Goal: Information Seeking & Learning: Understand process/instructions

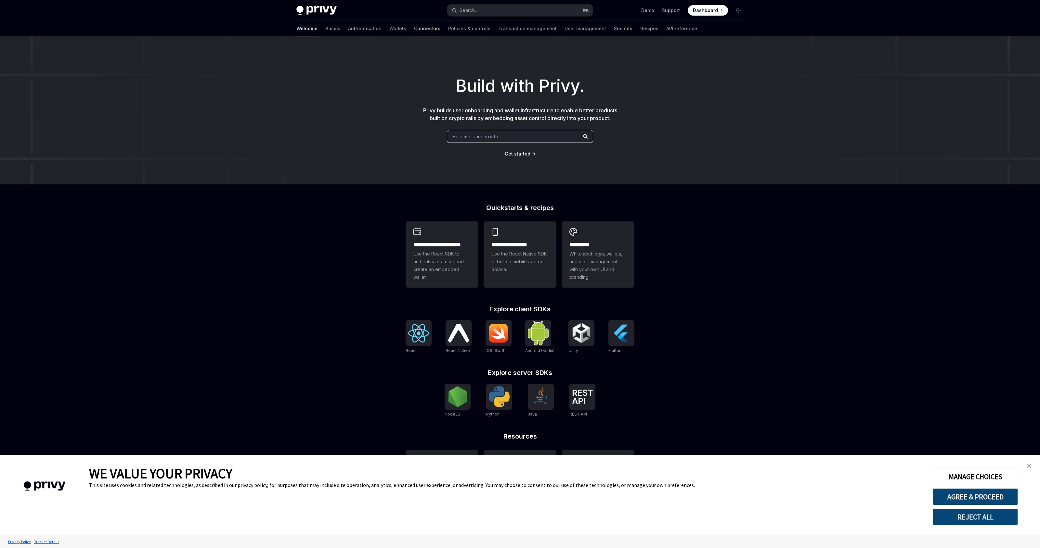
click at [414, 27] on link "Connectors" at bounding box center [427, 29] width 26 height 16
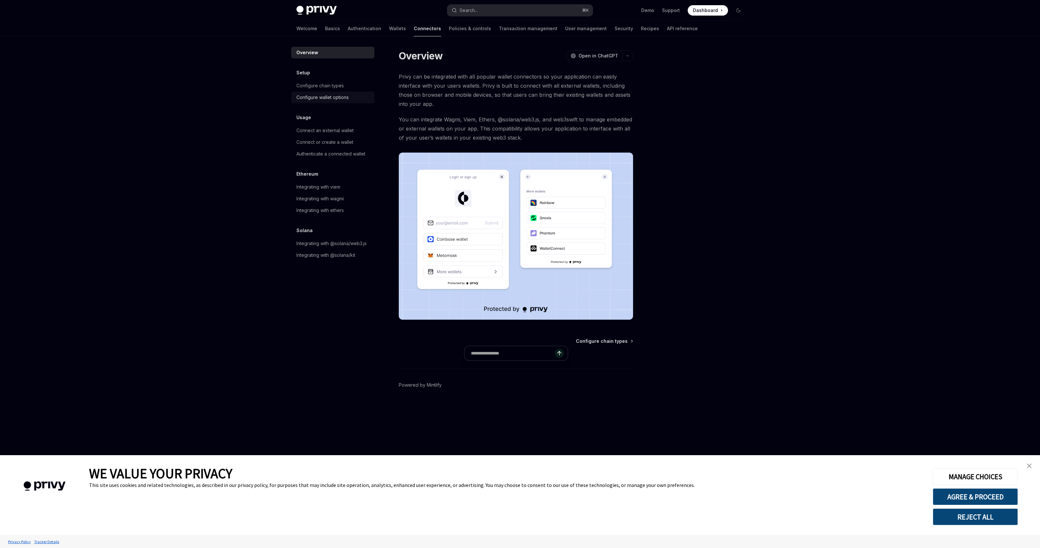
click at [331, 94] on div "Configure wallet options" at bounding box center [322, 98] width 52 height 8
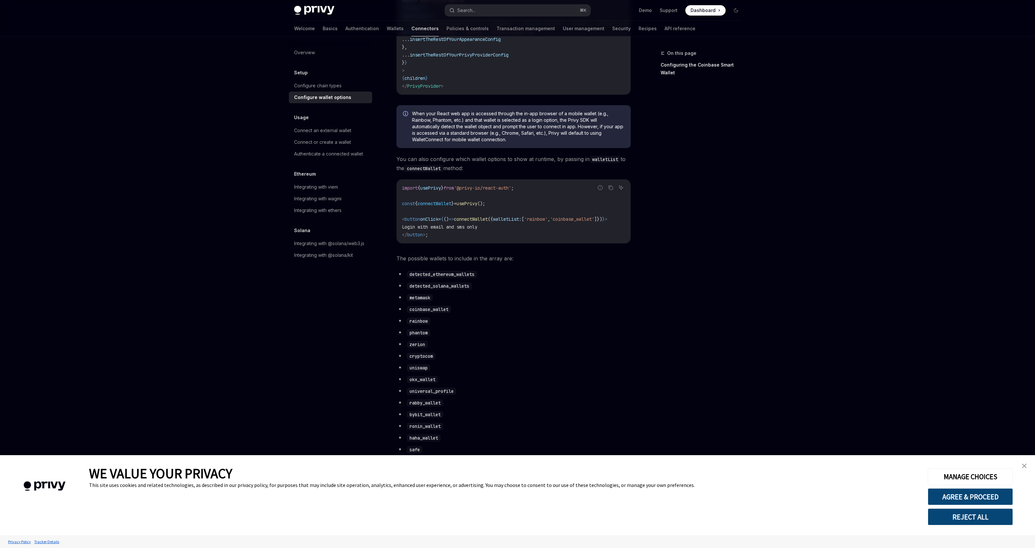
scroll to position [141, 0]
click at [461, 278] on code "detected_ethereum_wallets" at bounding box center [442, 274] width 70 height 7
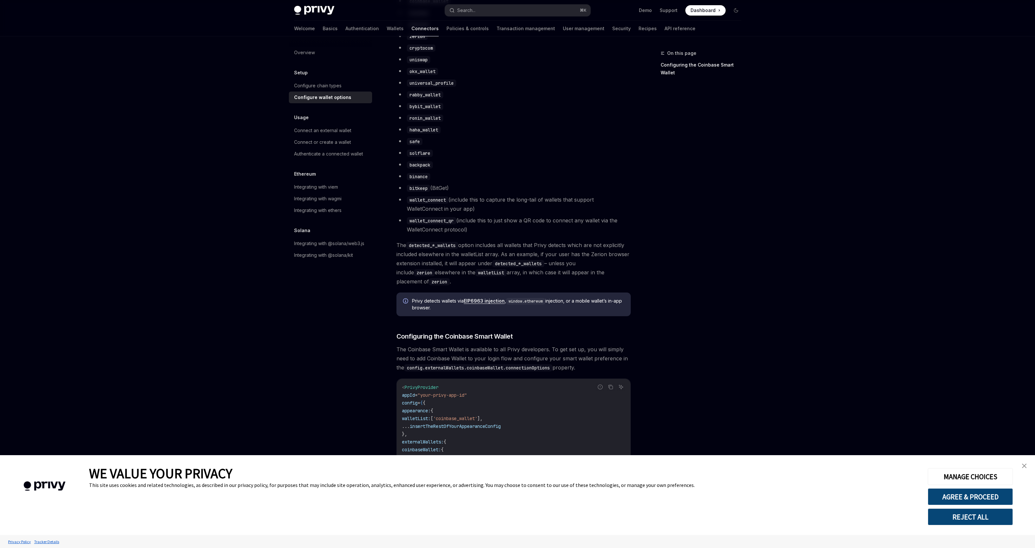
scroll to position [689, 0]
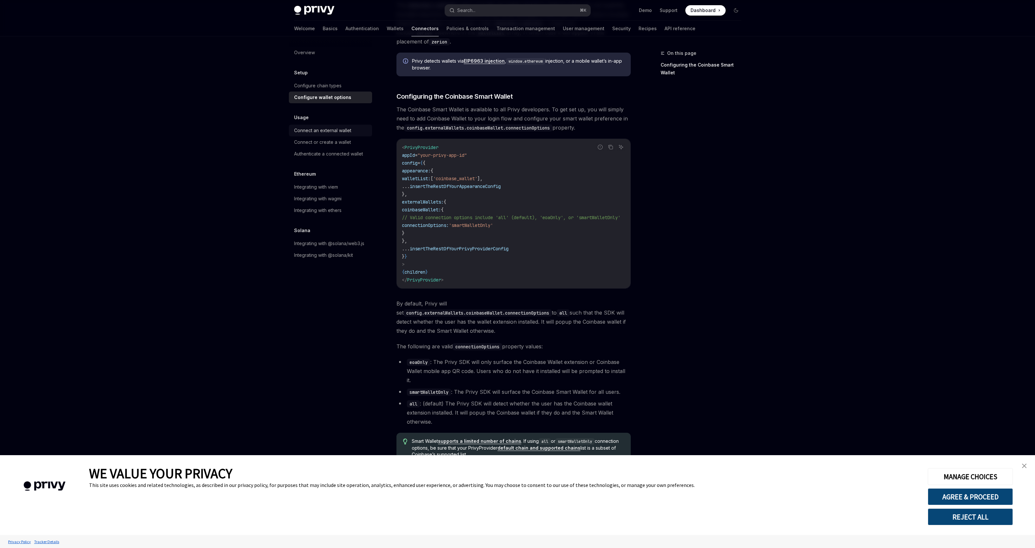
click at [332, 129] on div "Connect an external wallet" at bounding box center [322, 131] width 57 height 8
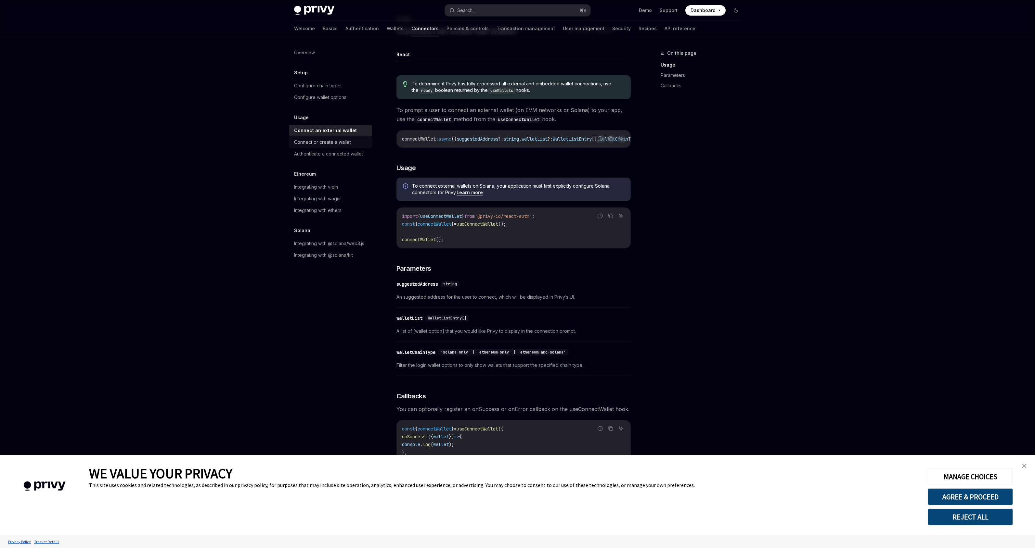
click at [355, 143] on div "Connect or create a wallet" at bounding box center [331, 142] width 74 height 8
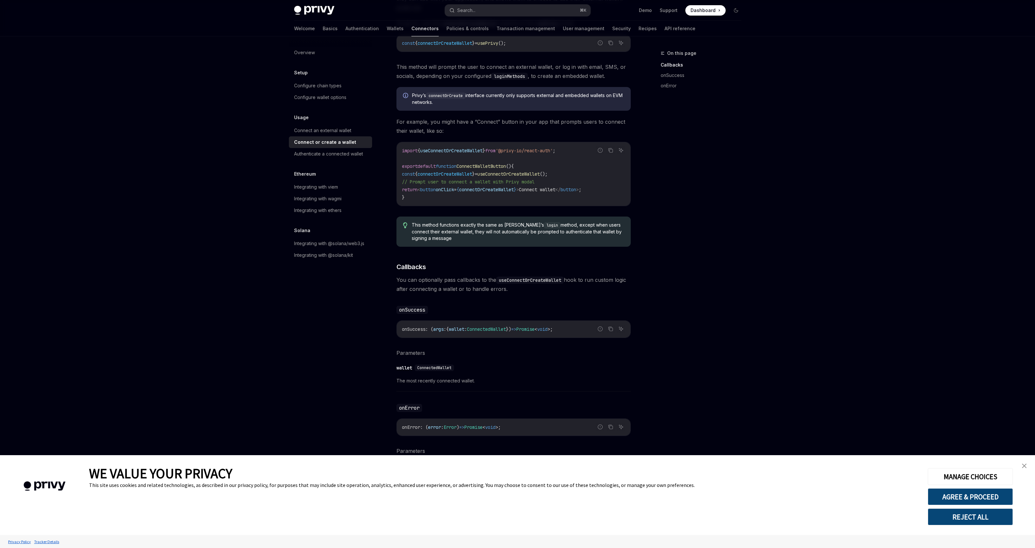
scroll to position [179, 0]
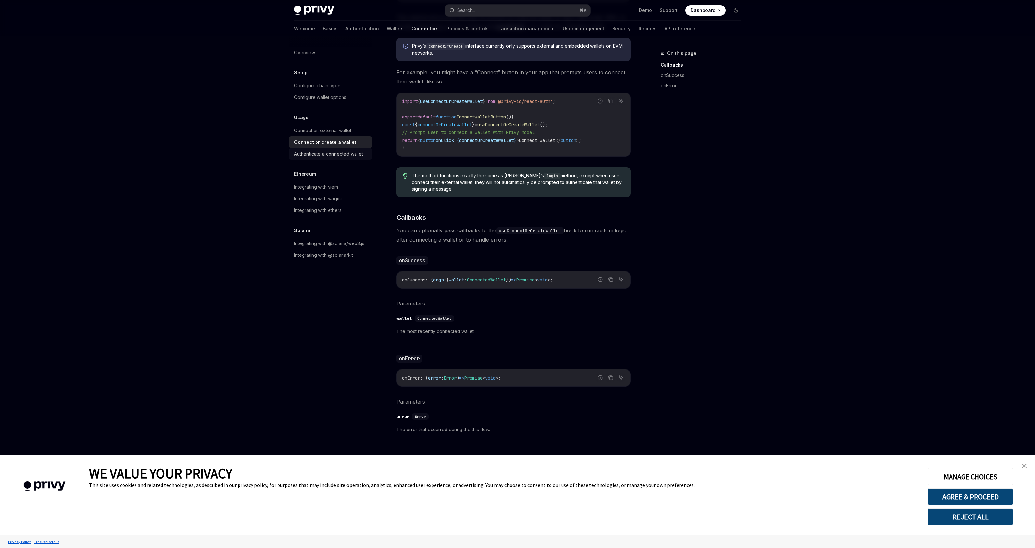
click at [345, 157] on div "Authenticate a connected wallet" at bounding box center [328, 154] width 69 height 8
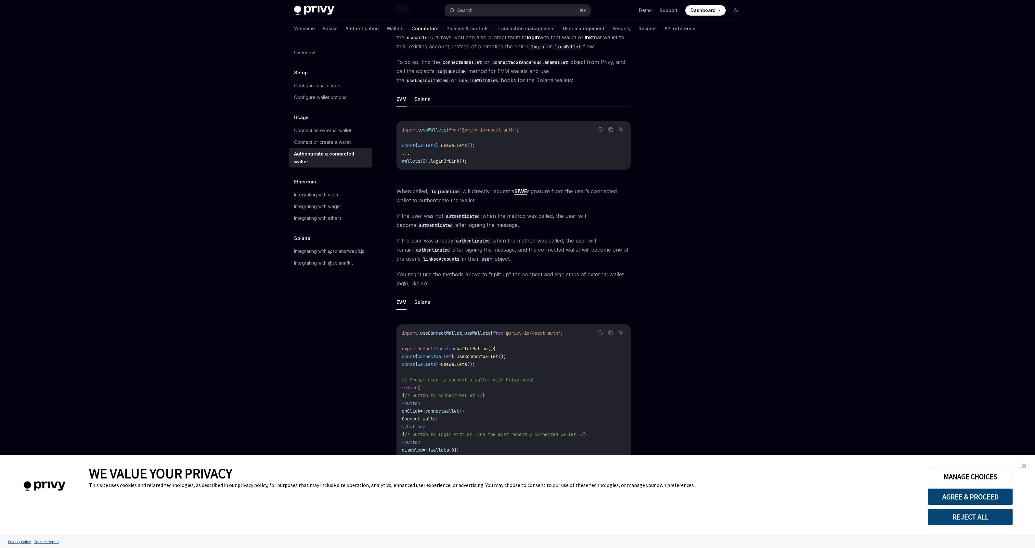
scroll to position [38, 0]
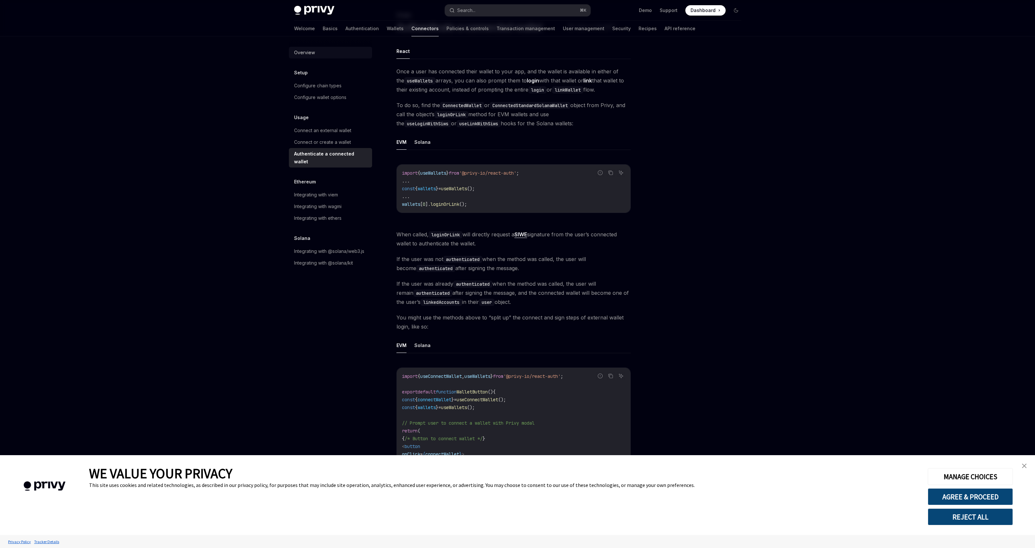
click at [326, 54] on div "Overview" at bounding box center [331, 53] width 74 height 8
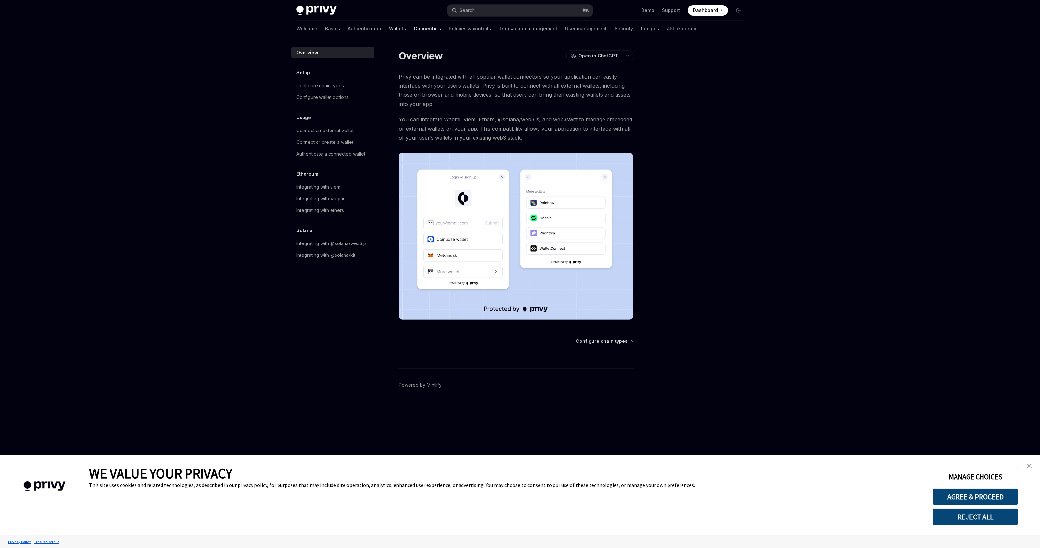
click at [389, 32] on link "Wallets" at bounding box center [397, 29] width 17 height 16
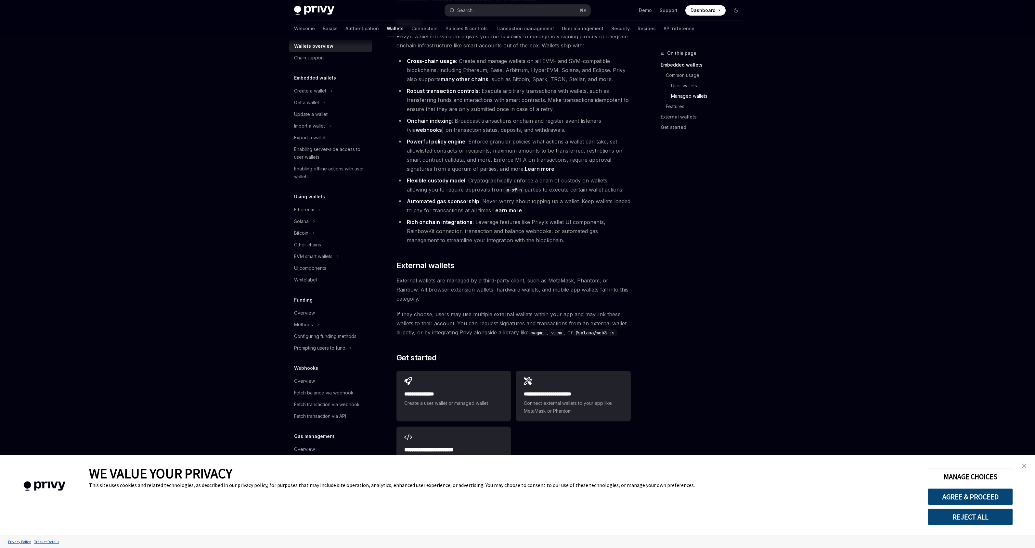
scroll to position [753, 0]
click at [564, 390] on h2 "**********" at bounding box center [573, 394] width 99 height 8
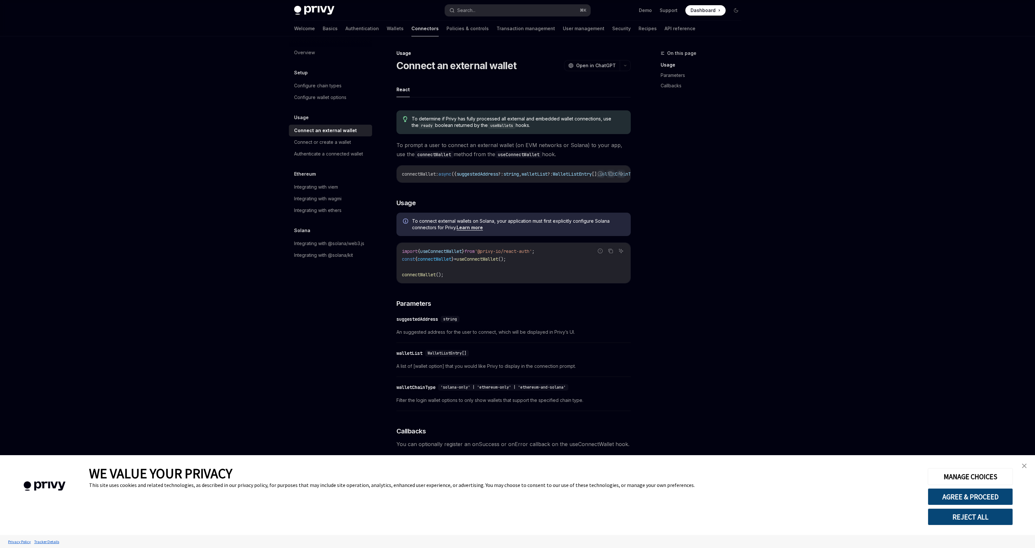
click at [454, 355] on span "WalletListEntry[]" at bounding box center [447, 353] width 39 height 5
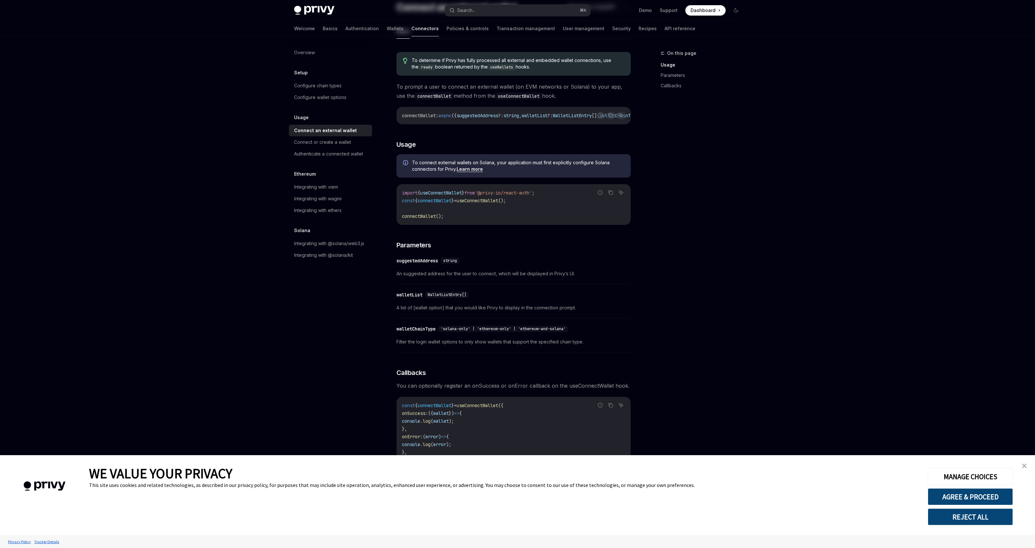
scroll to position [165, 0]
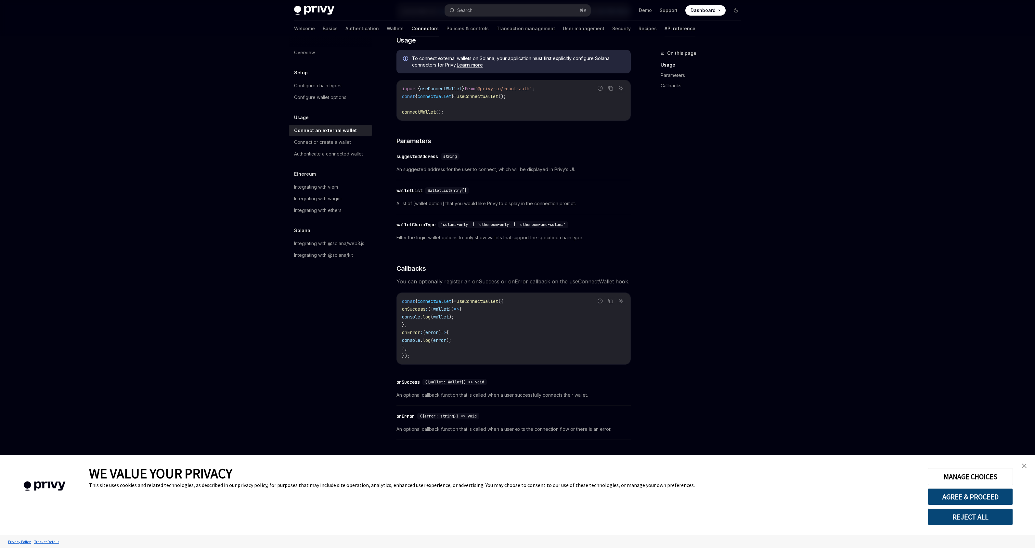
click at [664, 27] on link "API reference" at bounding box center [679, 29] width 31 height 16
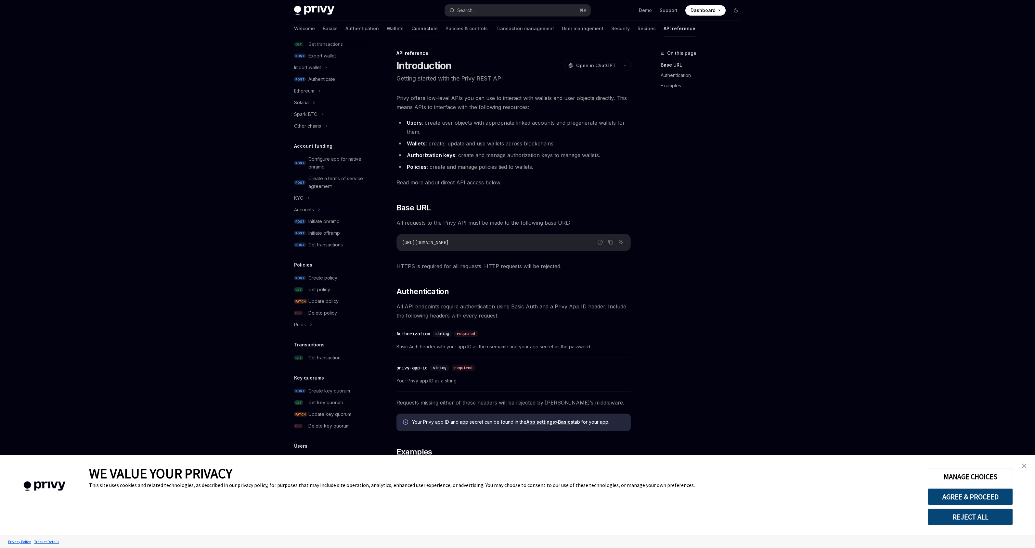
click at [411, 30] on link "Connectors" at bounding box center [424, 29] width 26 height 16
type textarea "*"
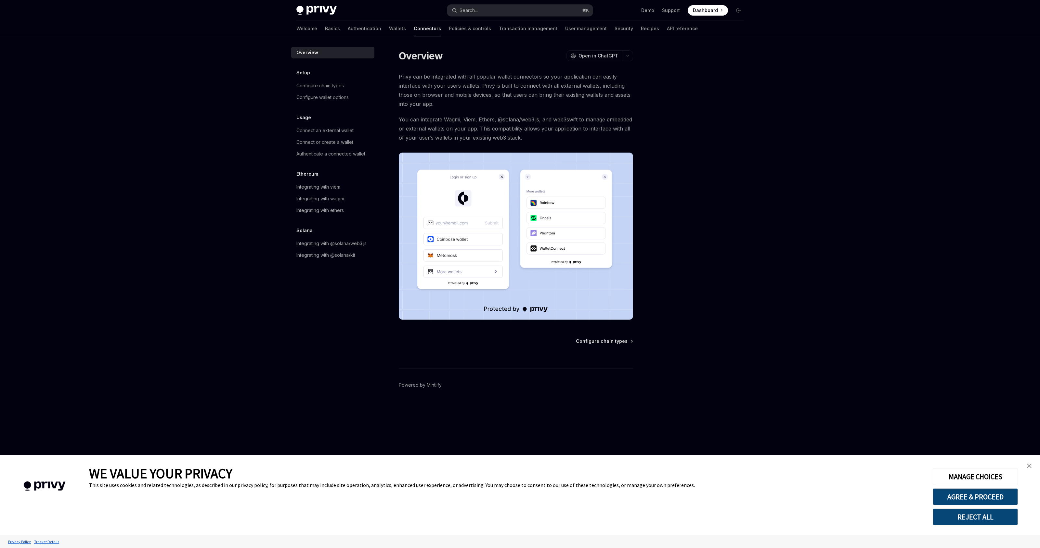
click at [152, 74] on div "Privy Docs home page Search... ⌘ K Demo Support Dashboard Dashboard Search... N…" at bounding box center [520, 274] width 1040 height 548
click at [152, 83] on div "Privy Docs home page Search... ⌘ K Demo Support Dashboard Dashboard Search... N…" at bounding box center [520, 274] width 1040 height 548
